Goal: Find specific page/section: Find specific page/section

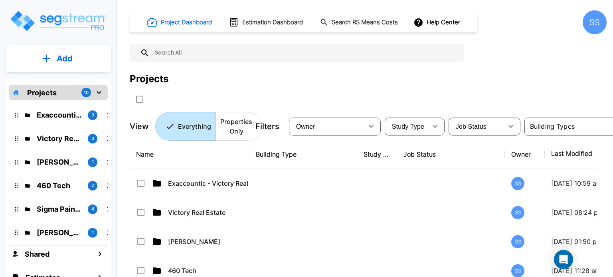
click at [56, 91] on div "Projects 10" at bounding box center [58, 92] width 99 height 15
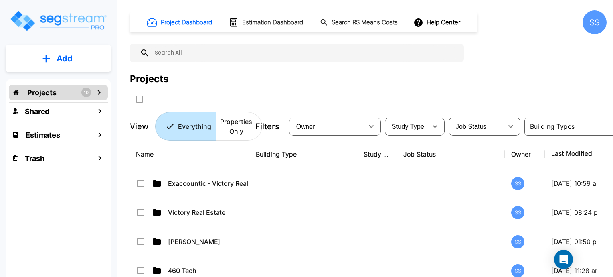
click at [44, 97] on p "Projects" at bounding box center [42, 92] width 30 height 11
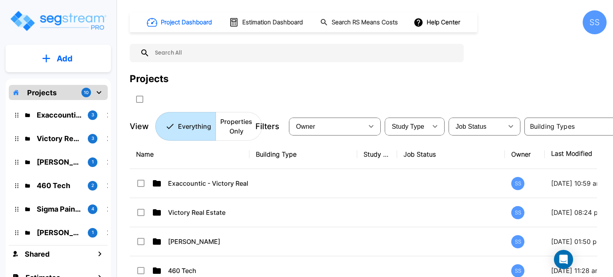
click at [222, 81] on div "Projects" at bounding box center [368, 79] width 477 height 14
drag, startPoint x: 237, startPoint y: 69, endPoint x: 166, endPoint y: 70, distance: 70.7
click at [236, 69] on div "Project Dashboard Estimation Dashboard Search RS Means Costs Help Center SS Pro…" at bounding box center [368, 75] width 477 height 131
click at [62, 27] on img "mailbox folders" at bounding box center [58, 21] width 98 height 23
